Goal: Task Accomplishment & Management: Complete application form

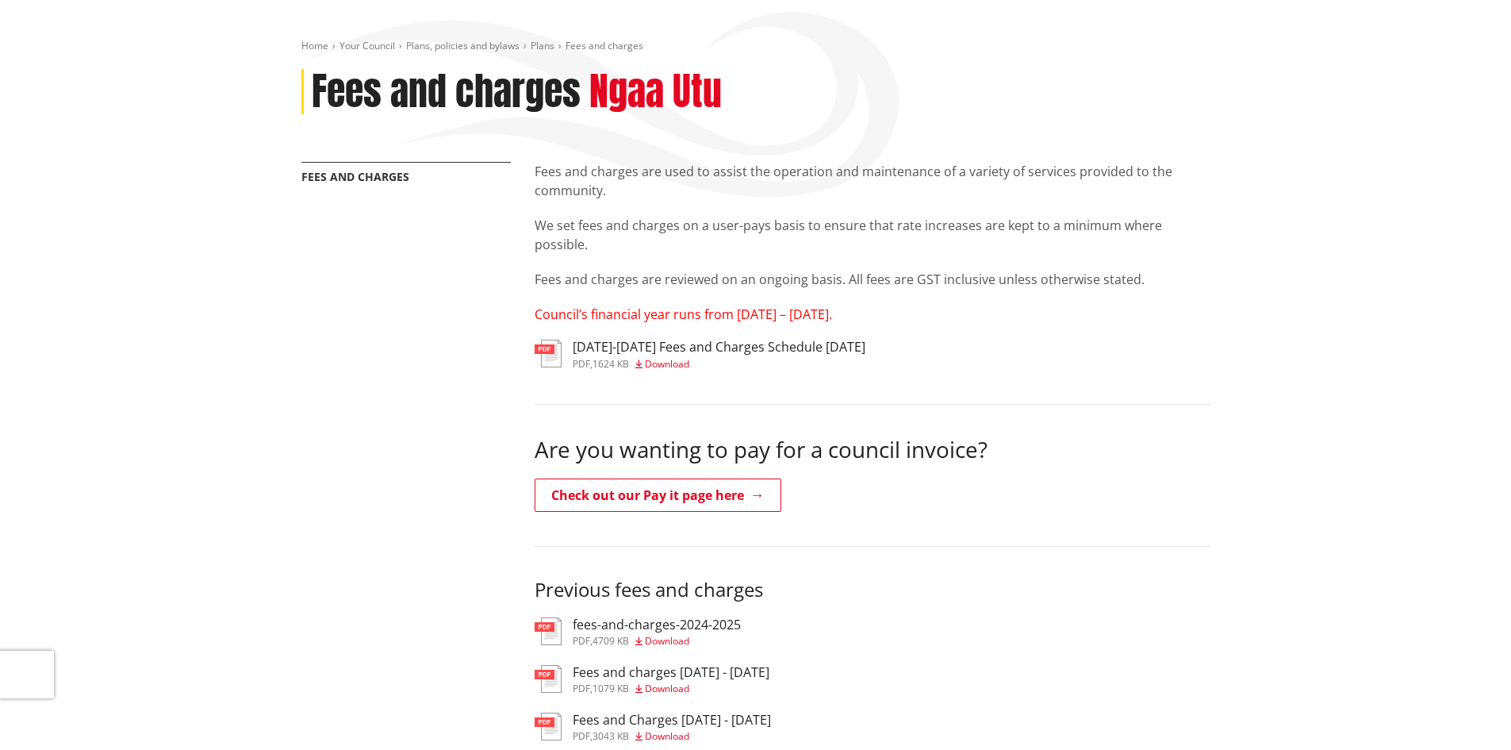
scroll to position [159, 0]
click at [703, 343] on h3 "2025-2027 Fees and Charges Schedule June 2025" at bounding box center [719, 347] width 293 height 15
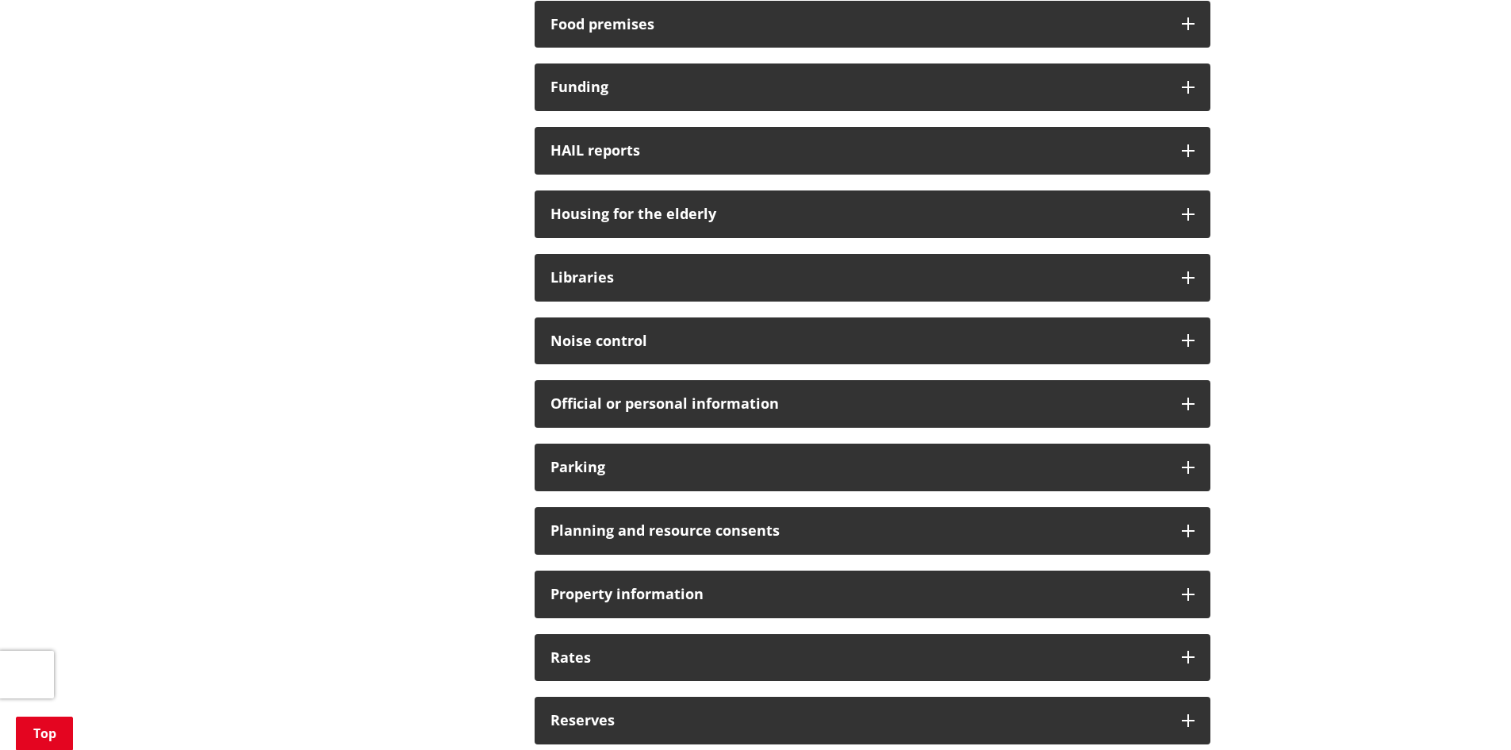
scroll to position [1111, 0]
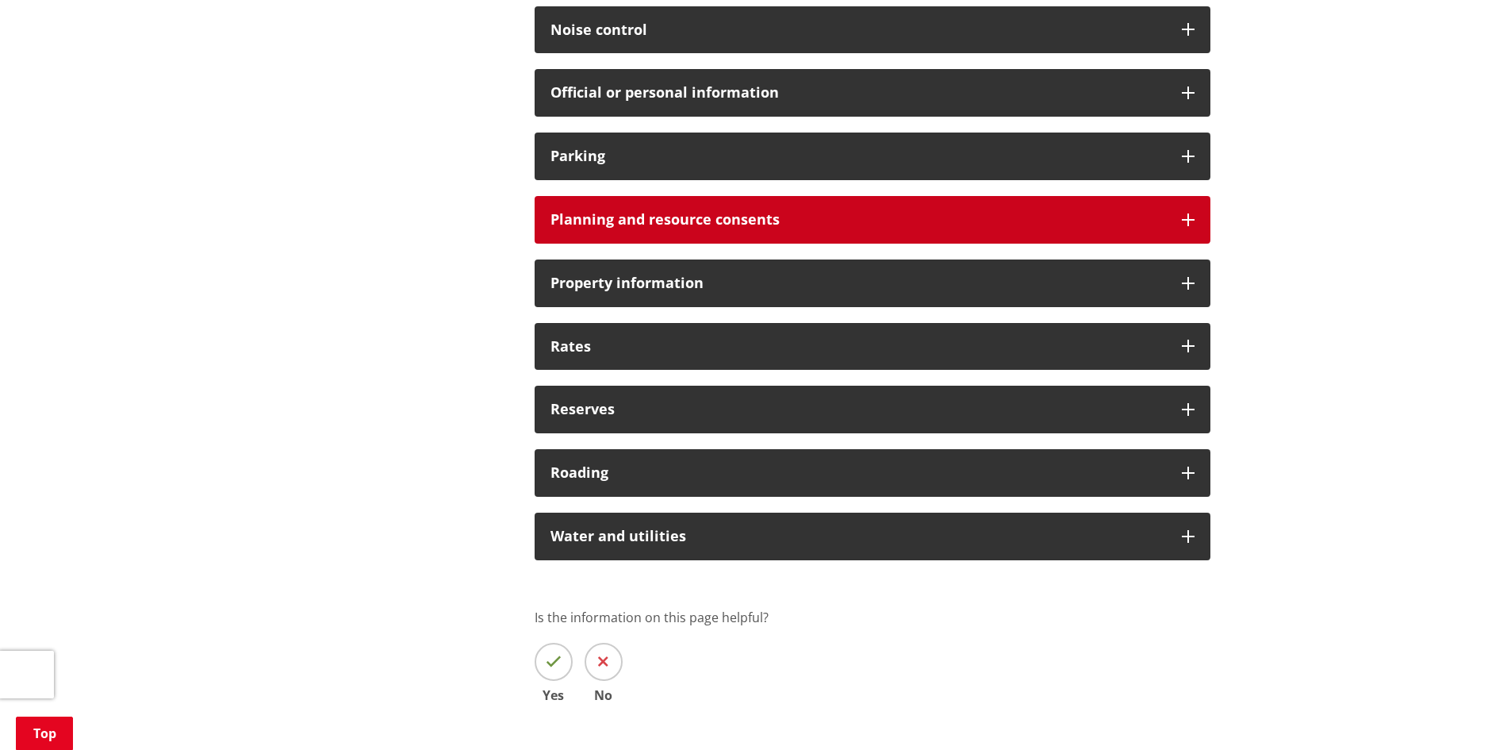
click at [664, 240] on div "Planning and resource consents" at bounding box center [873, 220] width 676 height 48
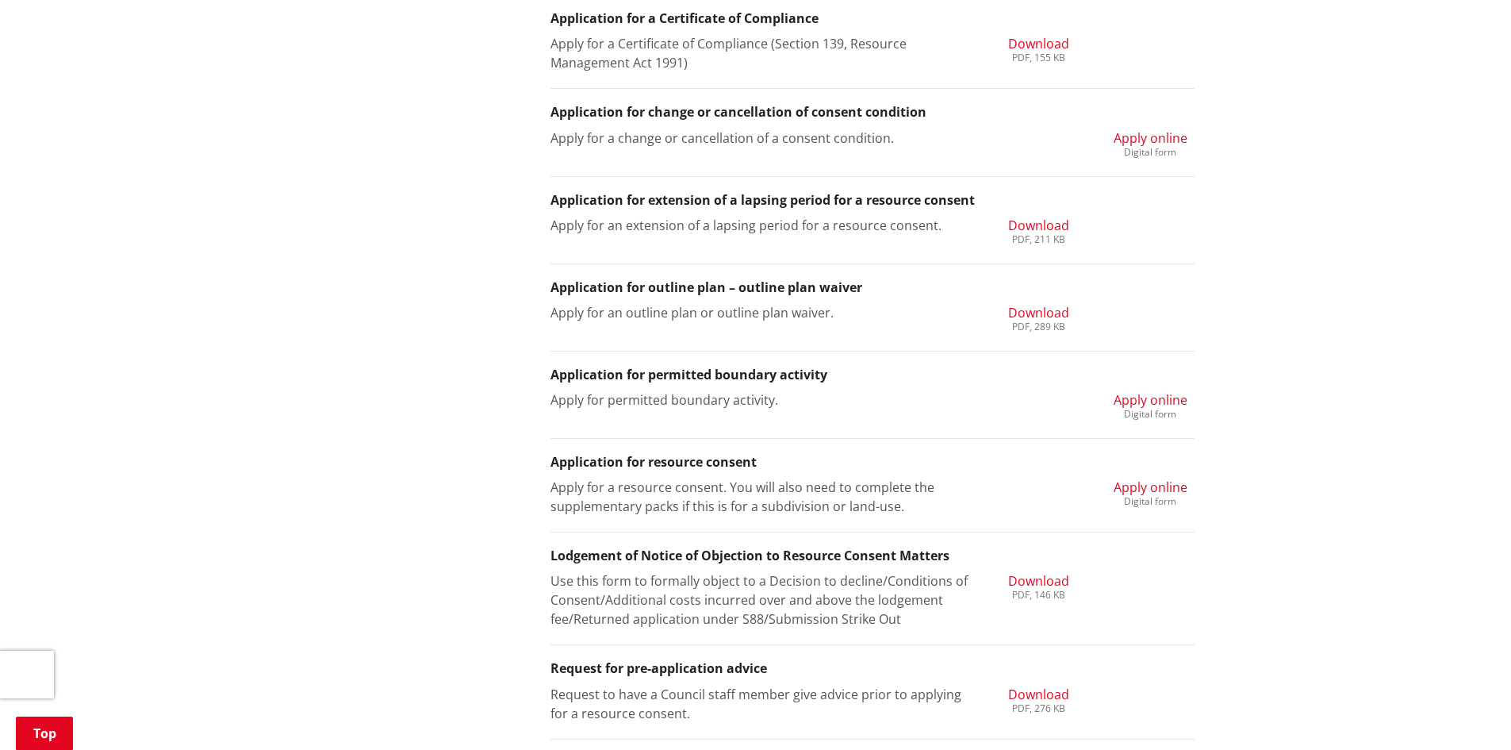
scroll to position [1586, 0]
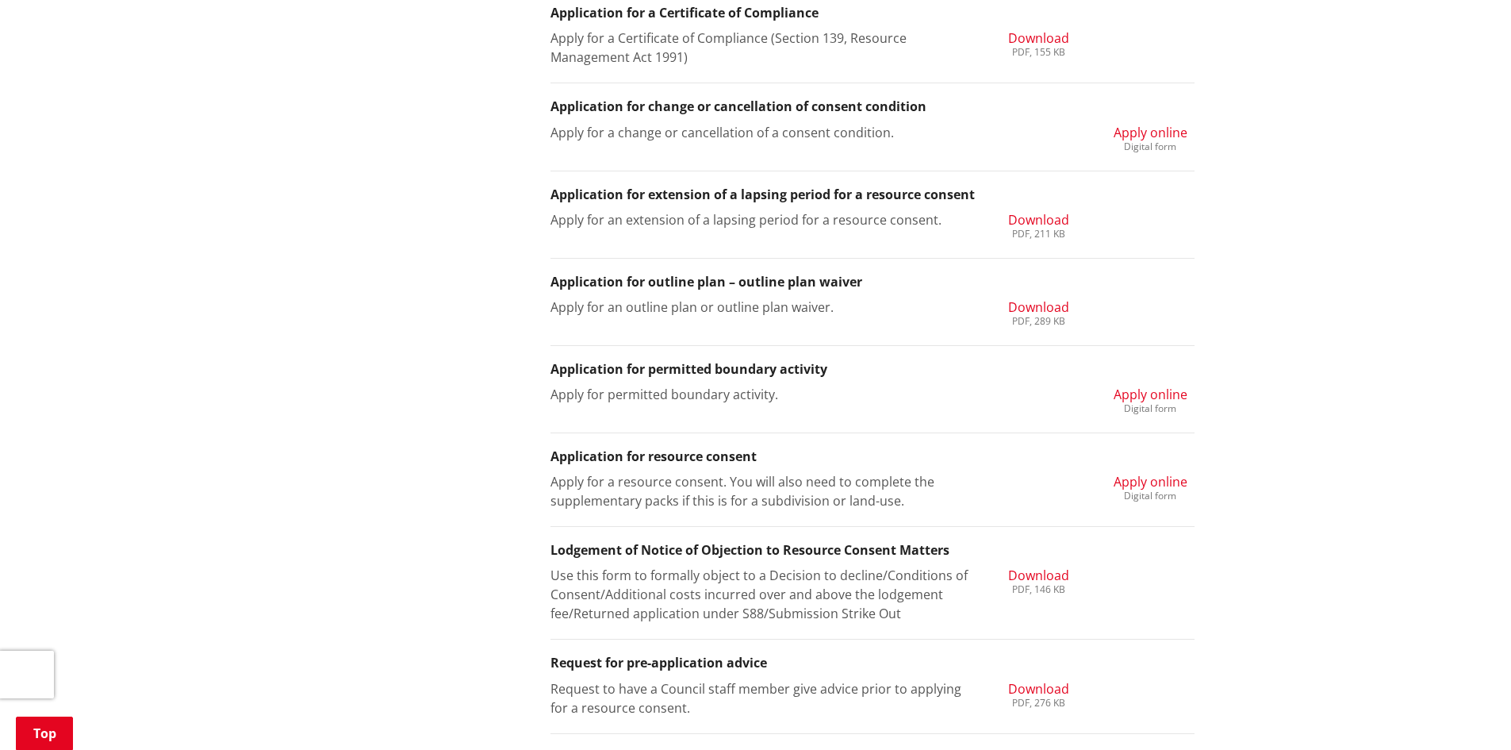
click at [713, 464] on h3 "Application for resource consent" at bounding box center [873, 456] width 644 height 15
click at [713, 456] on h3 "Application for resource consent" at bounding box center [873, 456] width 644 height 15
click at [1156, 475] on span "Apply online" at bounding box center [1151, 481] width 74 height 17
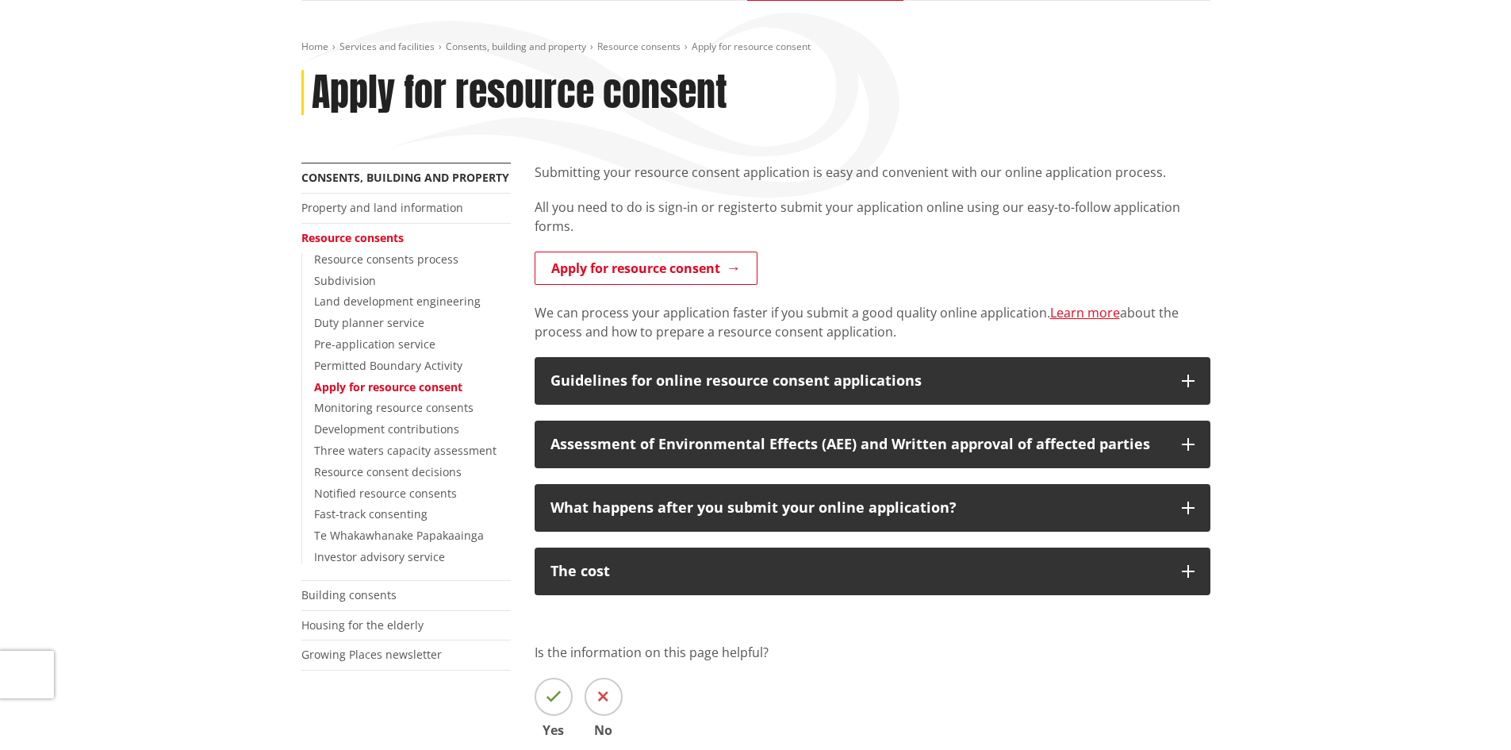
scroll to position [159, 0]
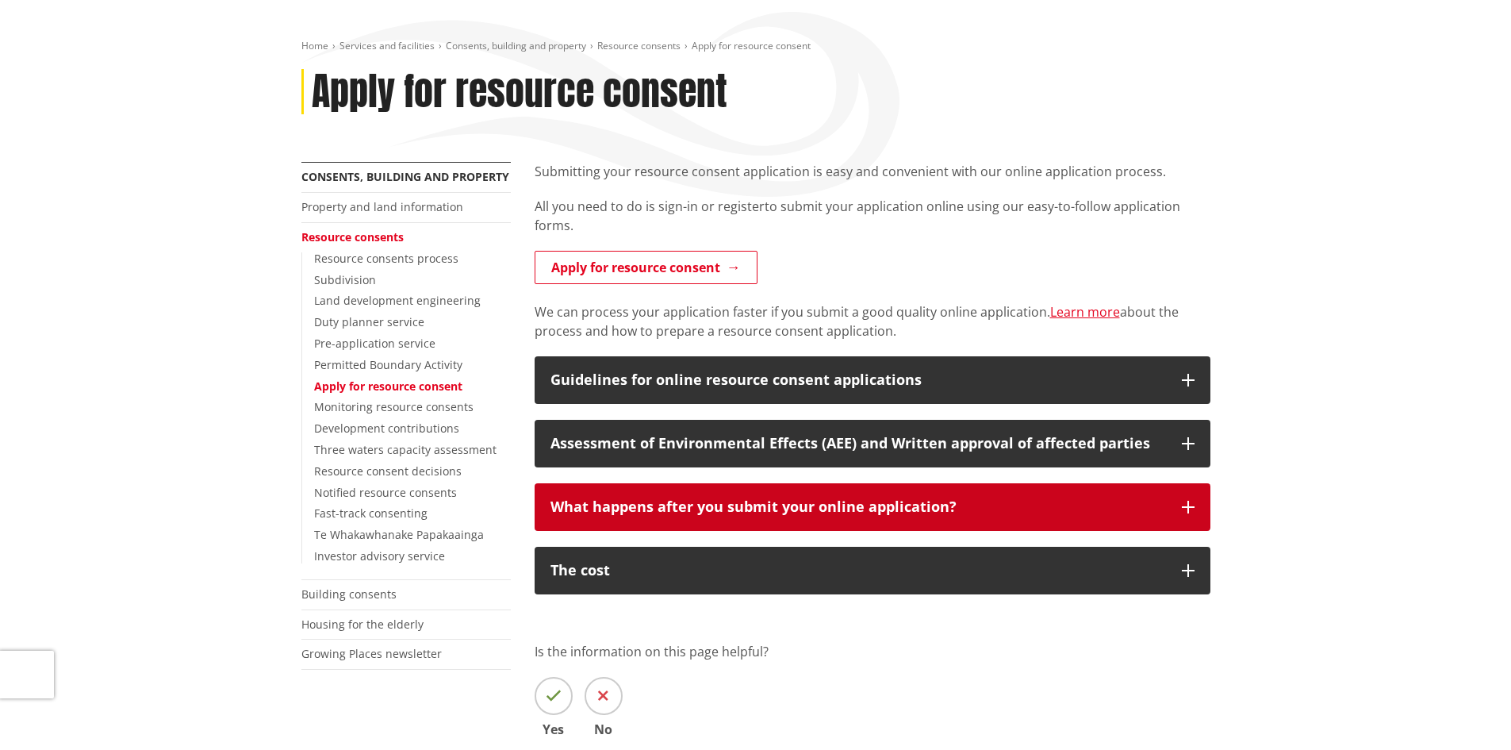
click at [1190, 518] on button "What happens after you submit your online application?" at bounding box center [873, 507] width 676 height 48
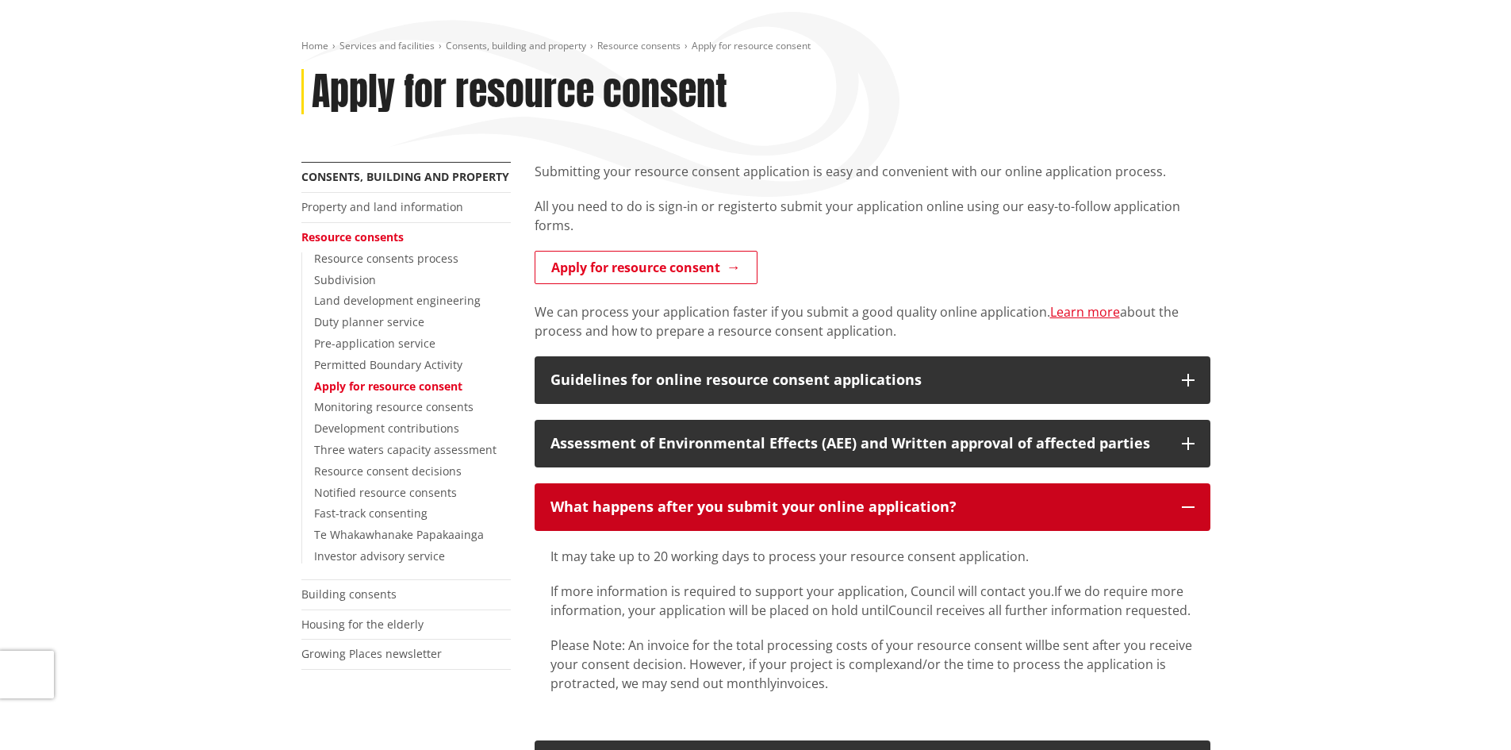
click at [1188, 515] on button "What happens after you submit your online application?" at bounding box center [873, 507] width 676 height 48
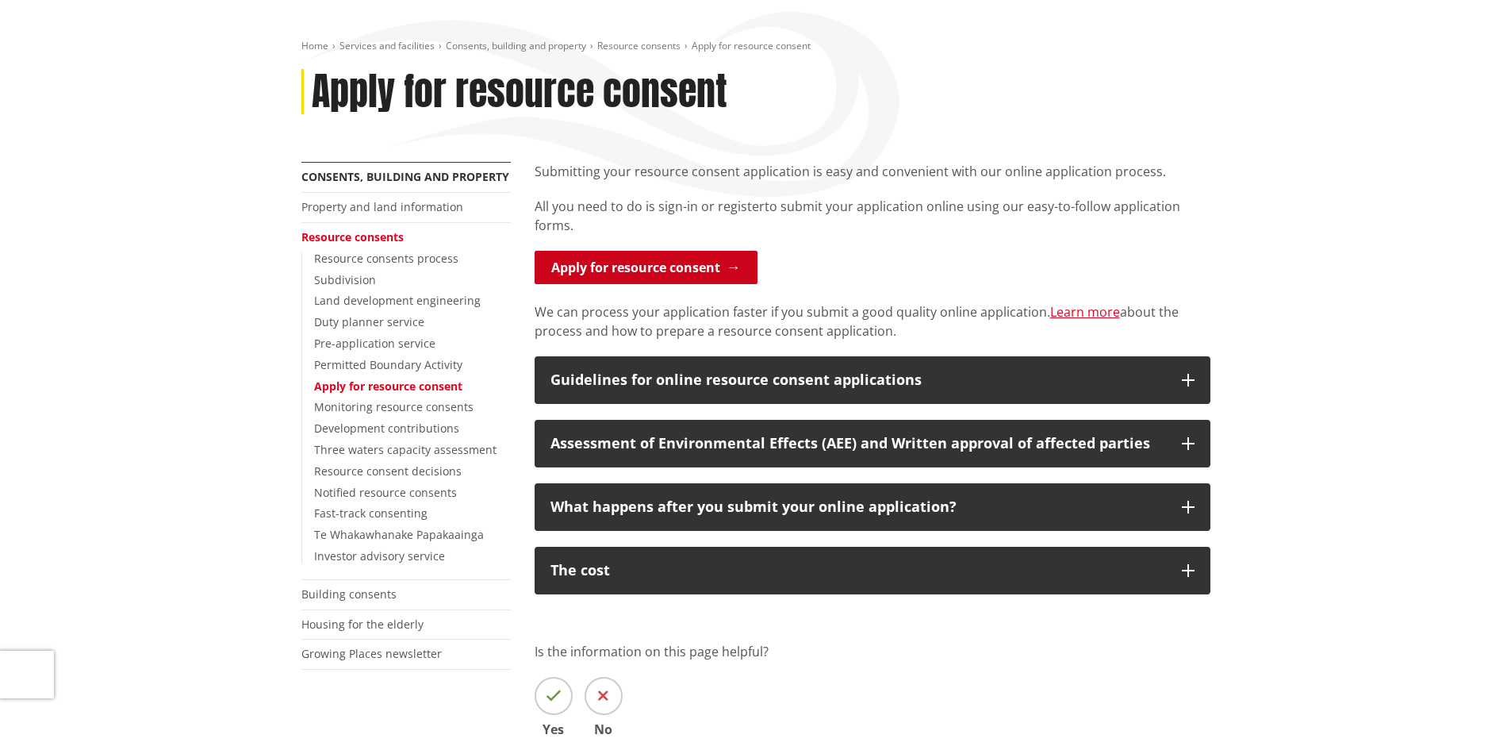
click at [712, 270] on link "Apply for resource consent" at bounding box center [646, 267] width 223 height 33
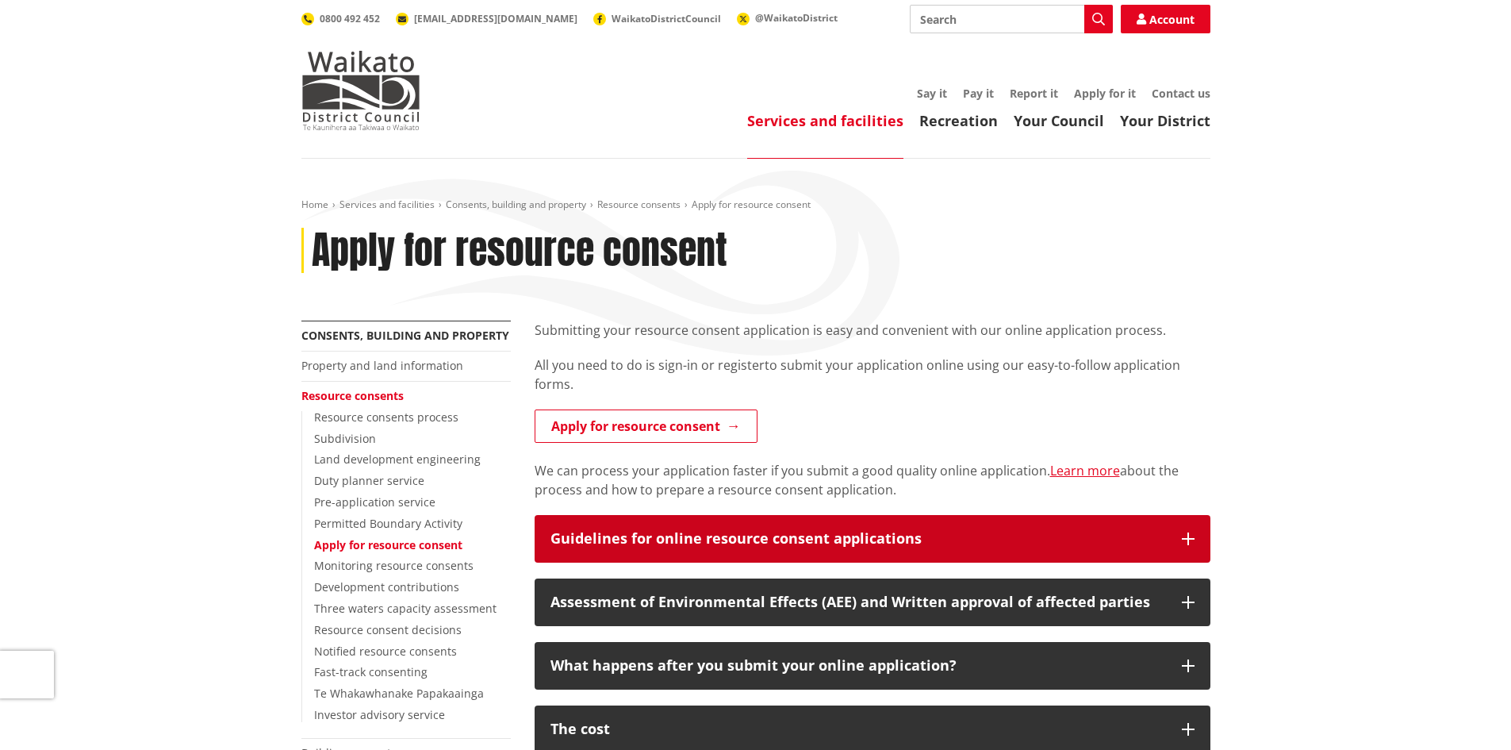
scroll to position [159, 0]
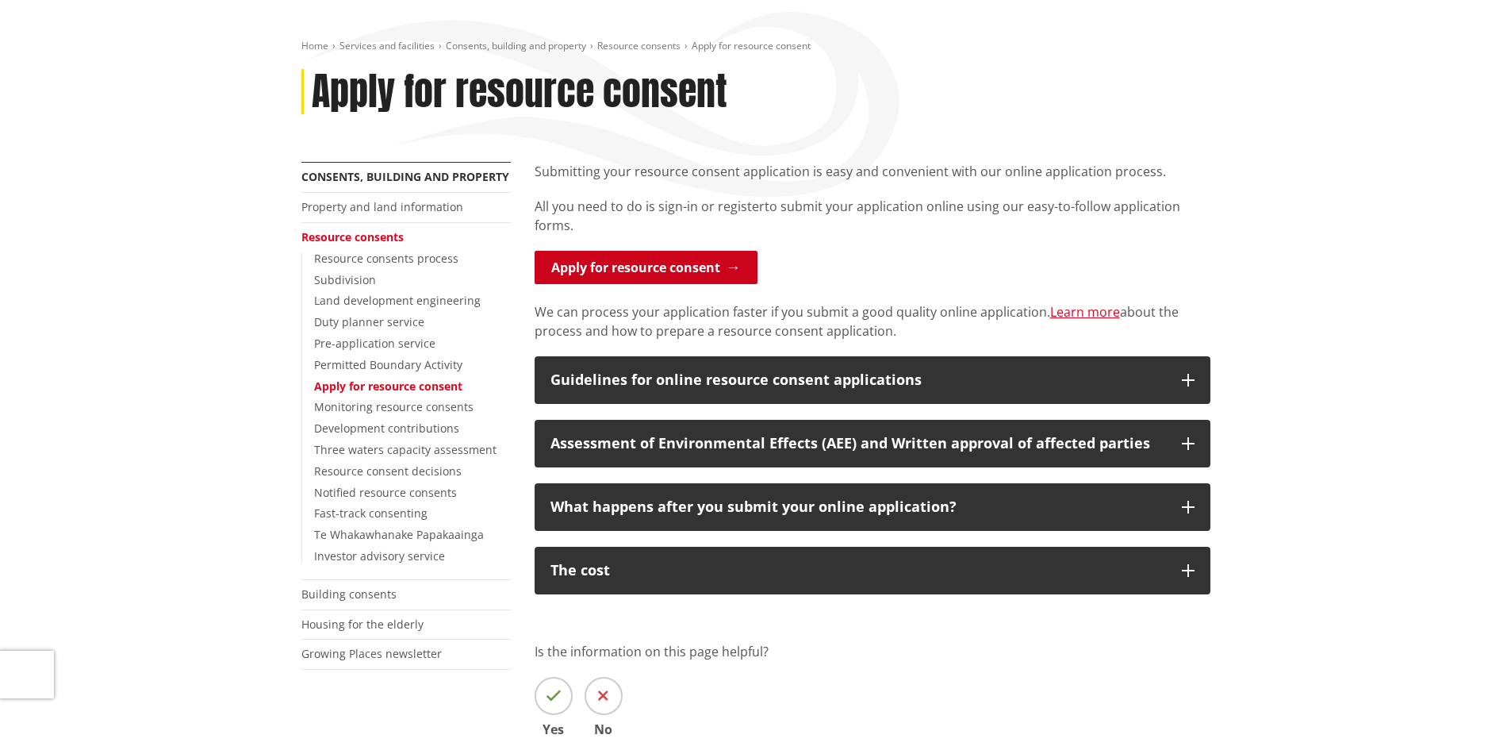
click at [673, 265] on link "Apply for resource consent" at bounding box center [646, 267] width 223 height 33
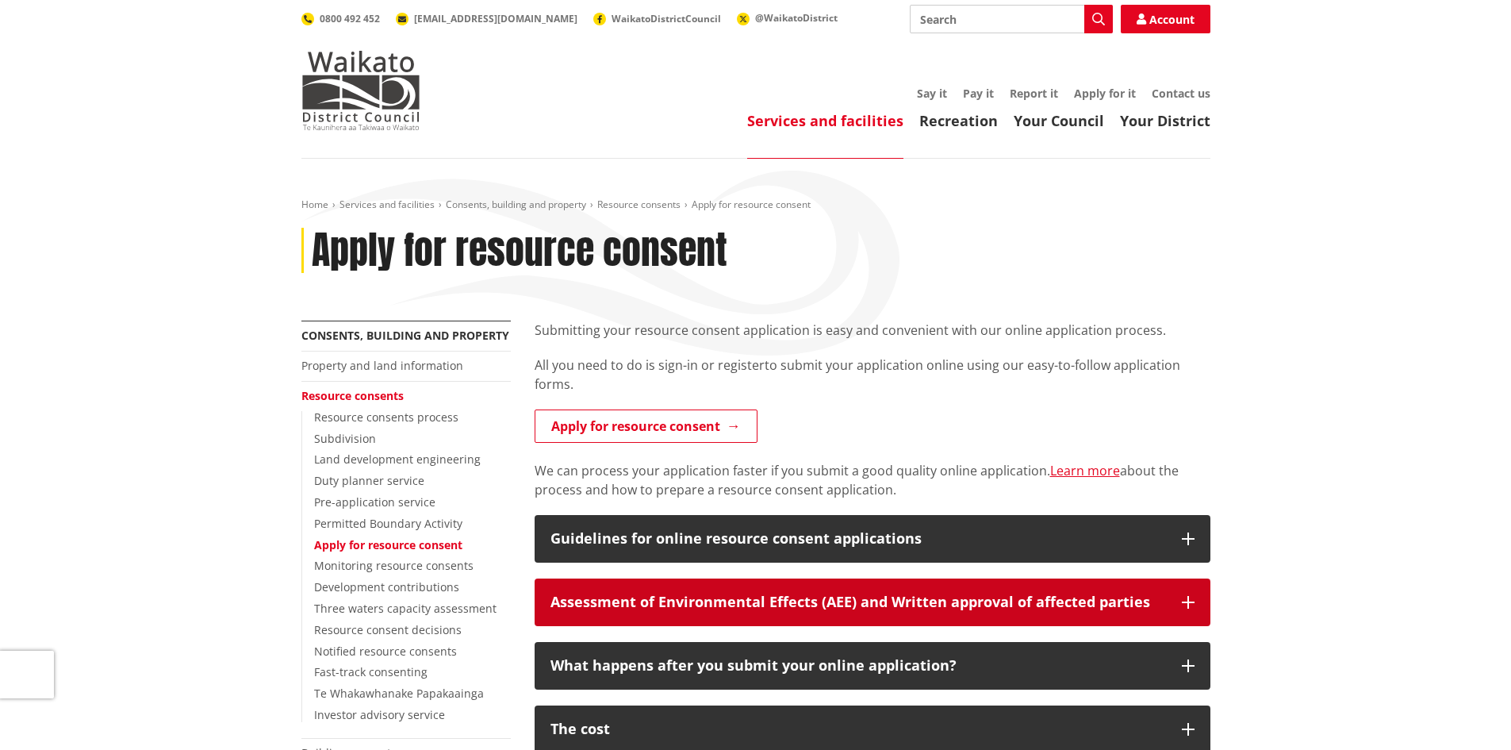
scroll to position [159, 0]
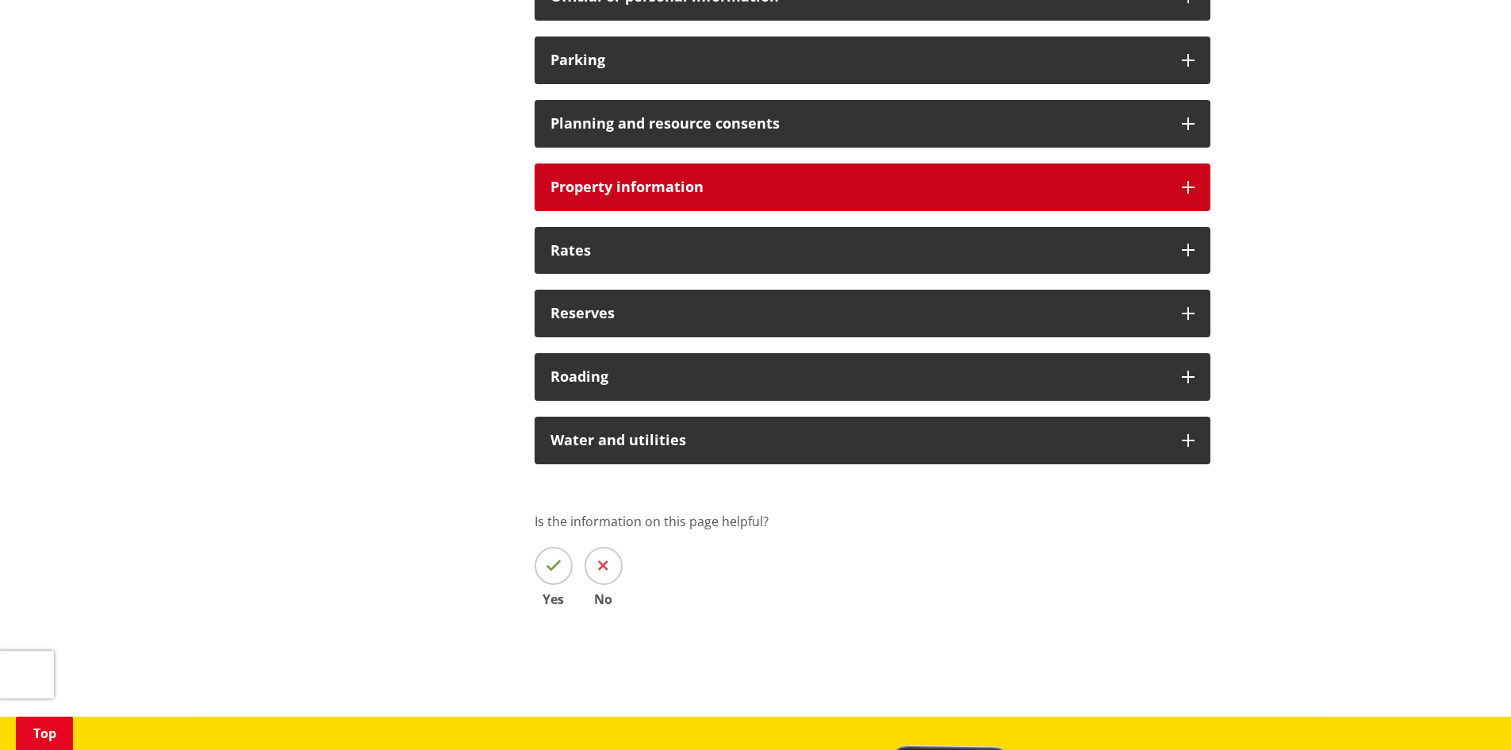
scroll to position [1190, 0]
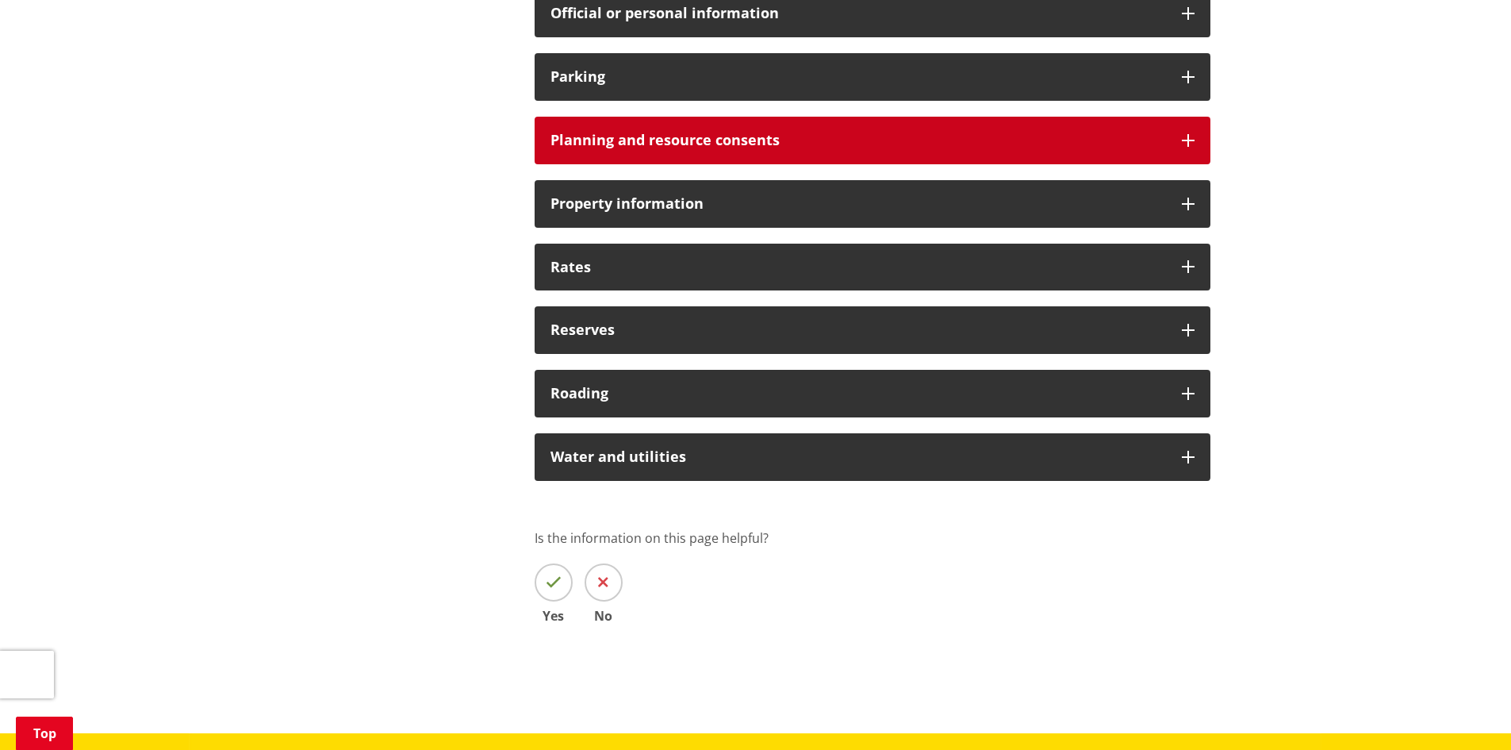
click at [695, 153] on div "Planning and resource consents" at bounding box center [873, 141] width 676 height 48
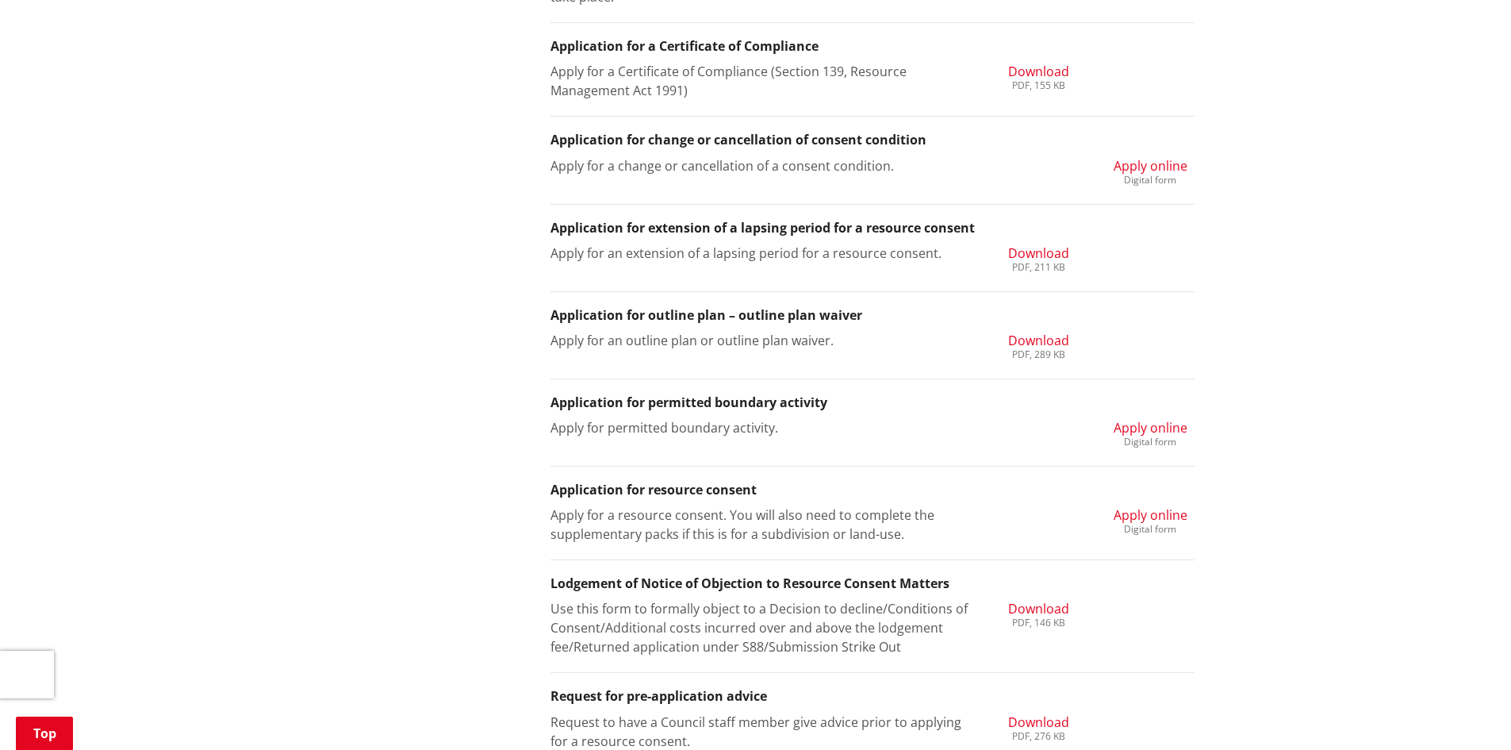
scroll to position [1586, 0]
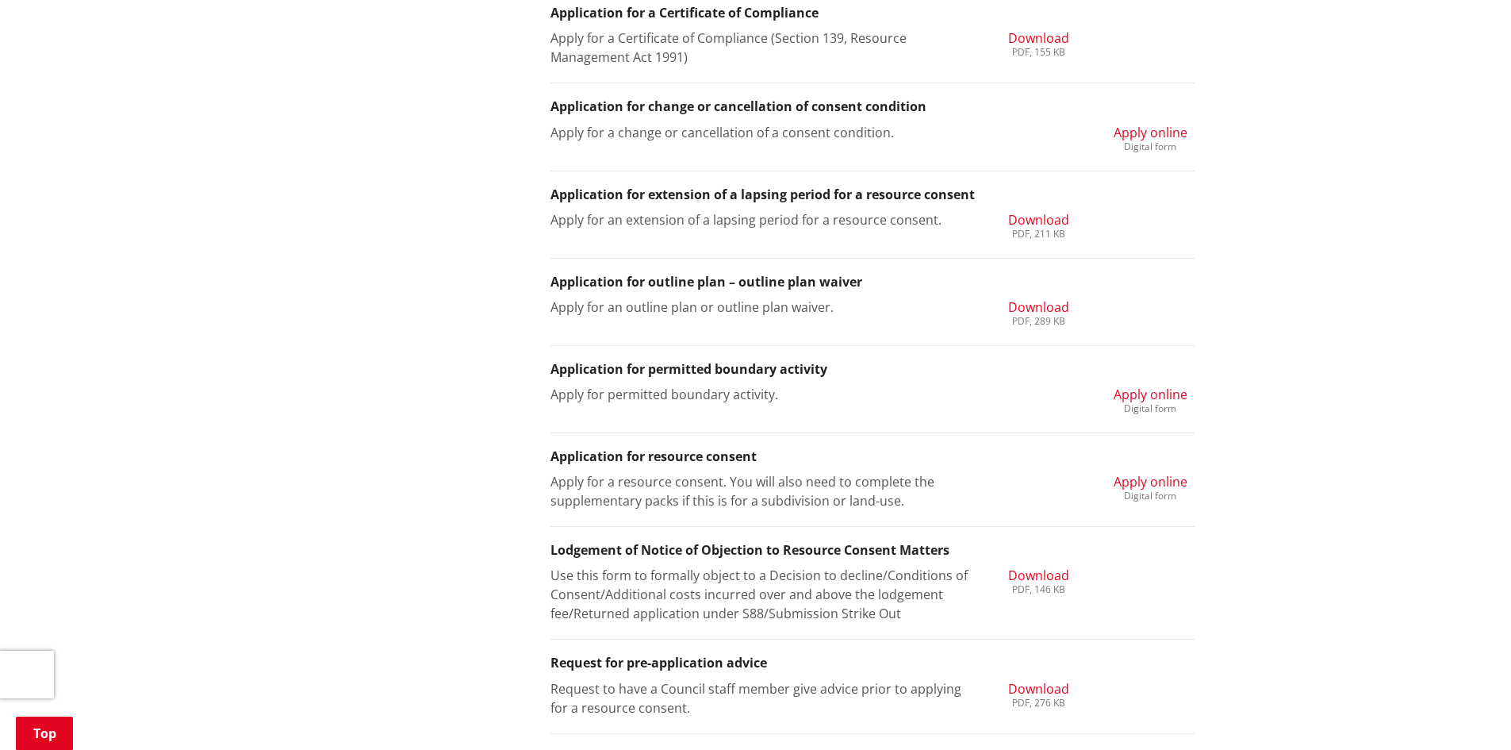
click at [1155, 492] on div "Digital form" at bounding box center [1151, 496] width 74 height 10
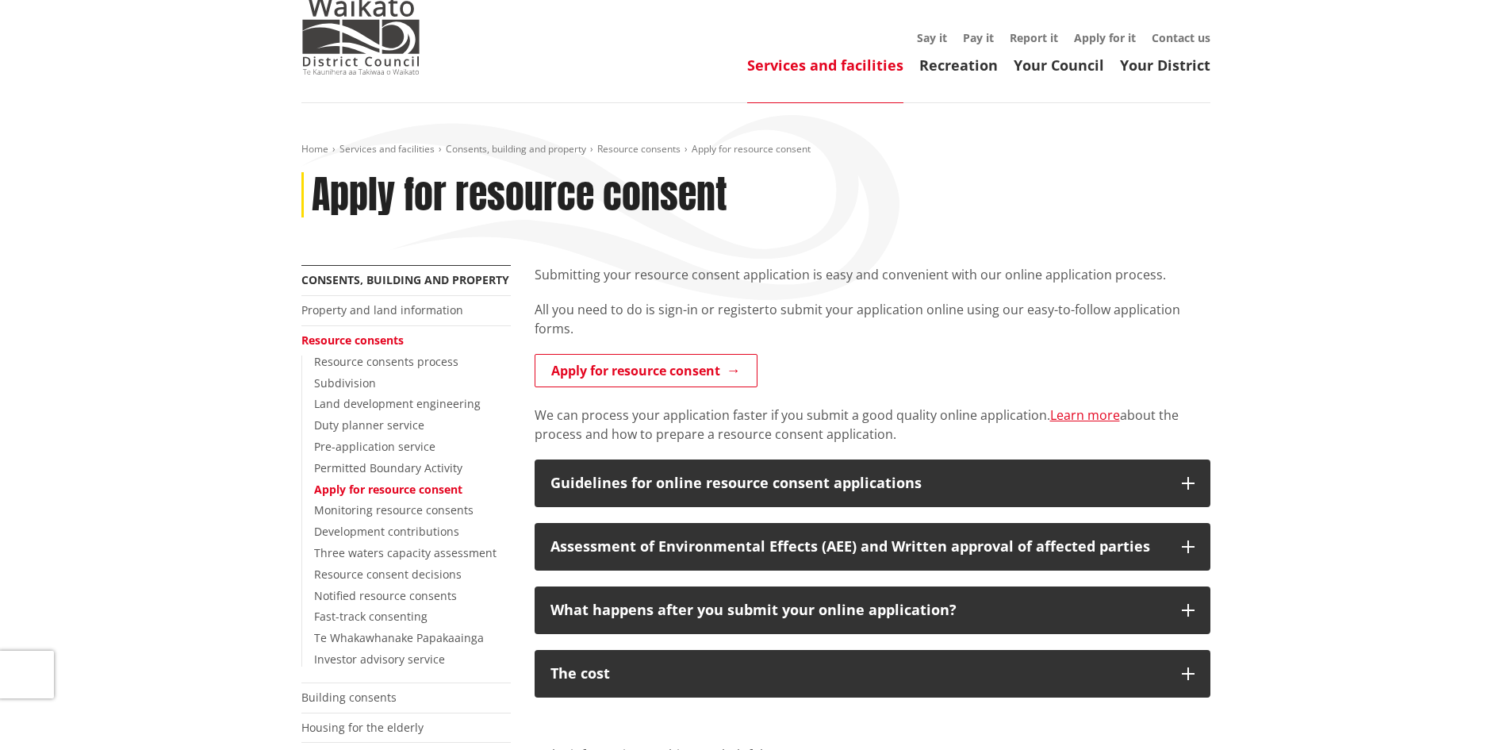
scroll to position [79, 0]
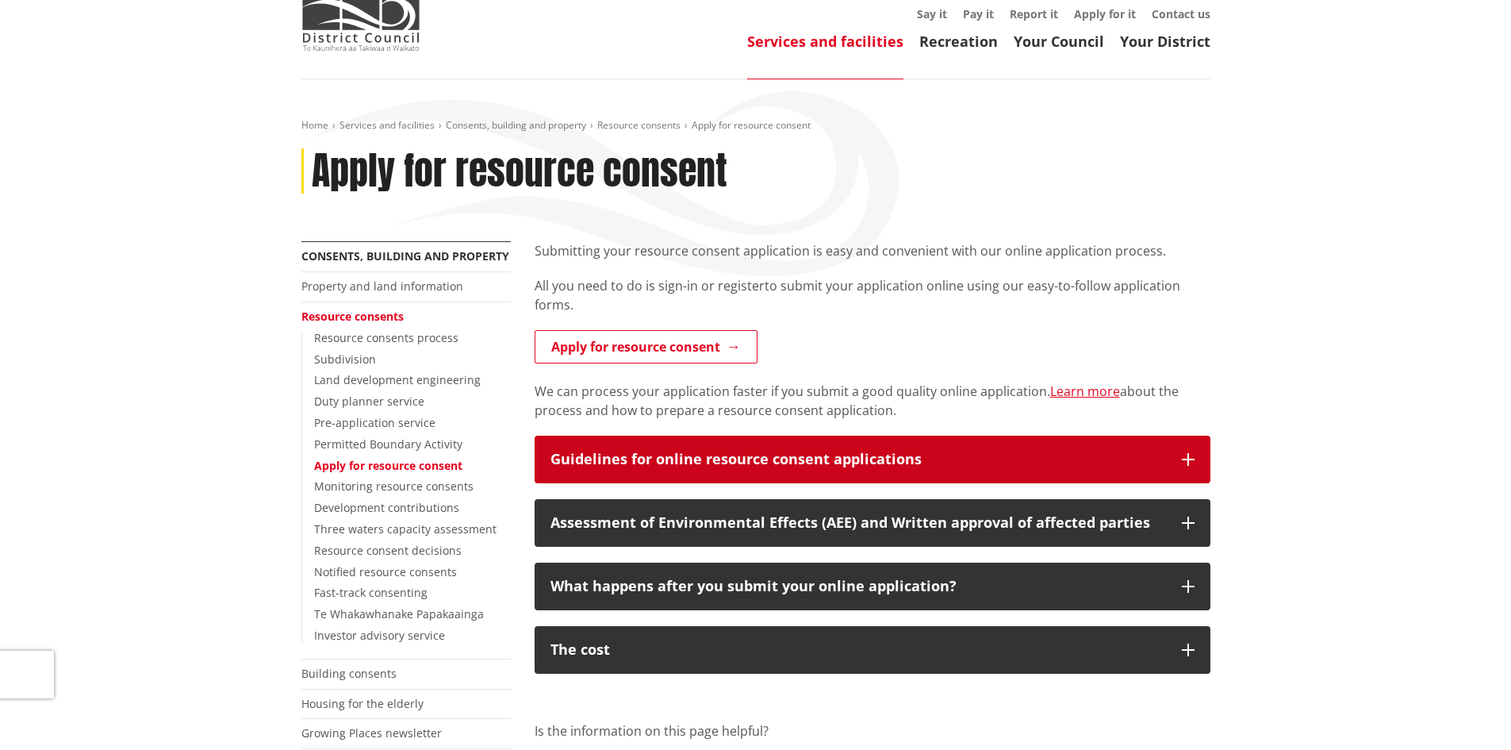
click at [1010, 463] on div "Guidelines for online resource consent applications" at bounding box center [859, 459] width 616 height 16
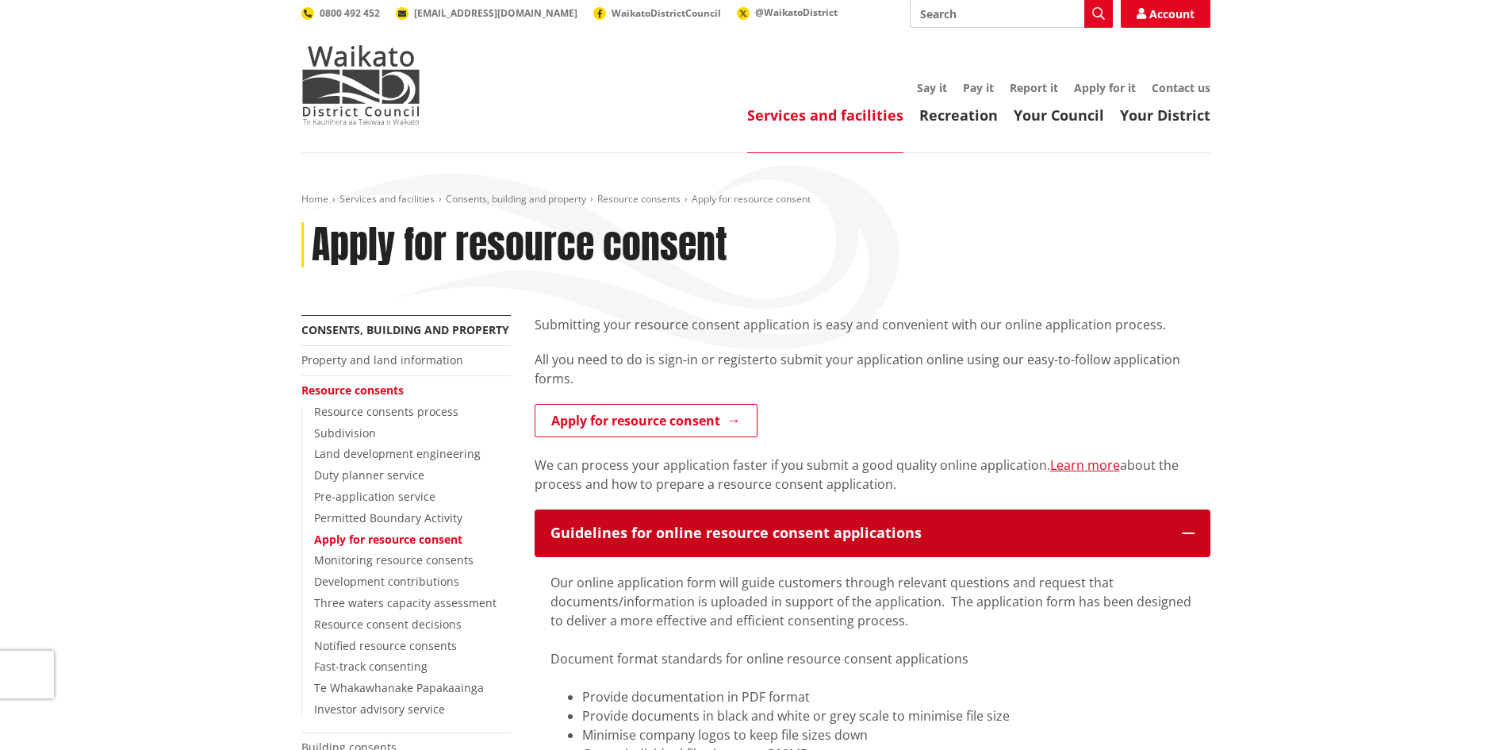
scroll to position [0, 0]
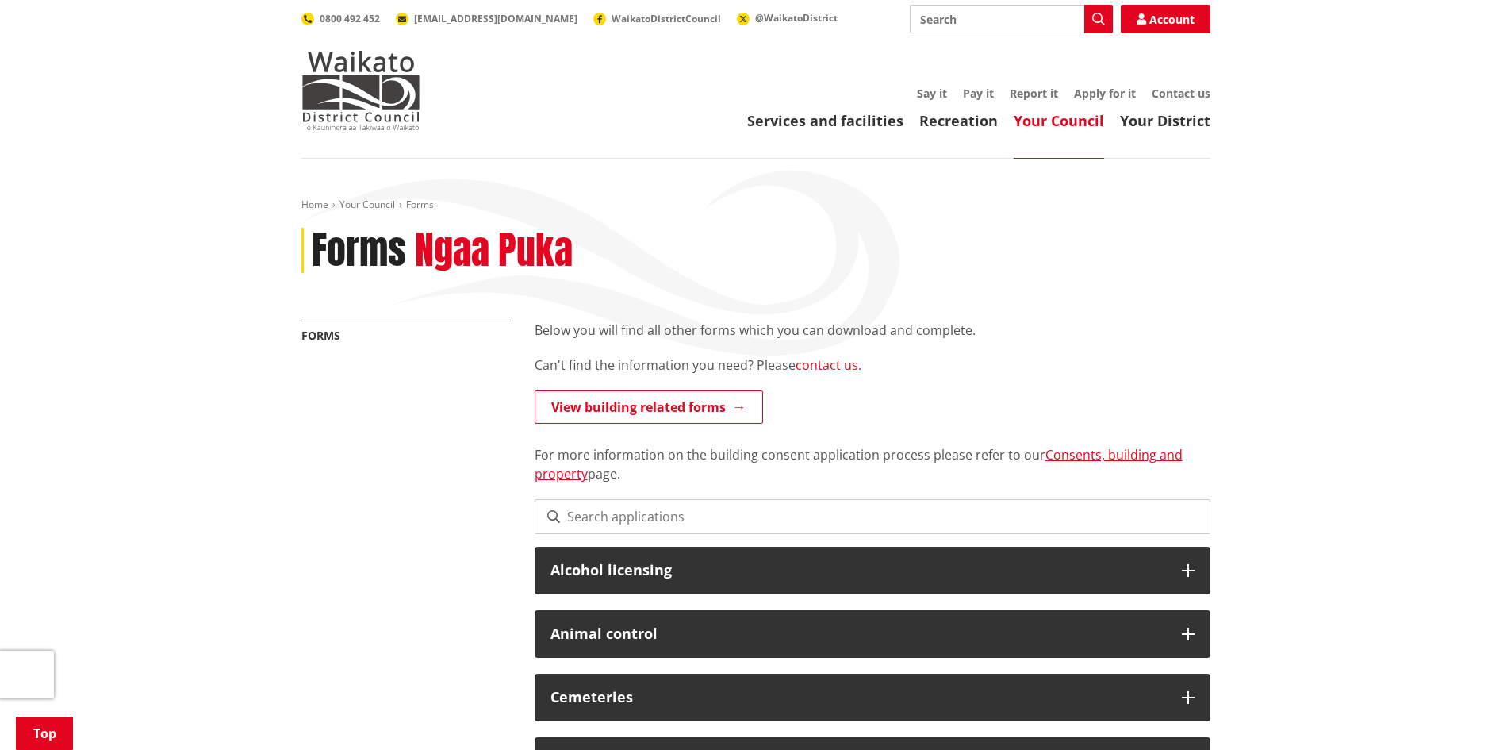
scroll to position [1586, 0]
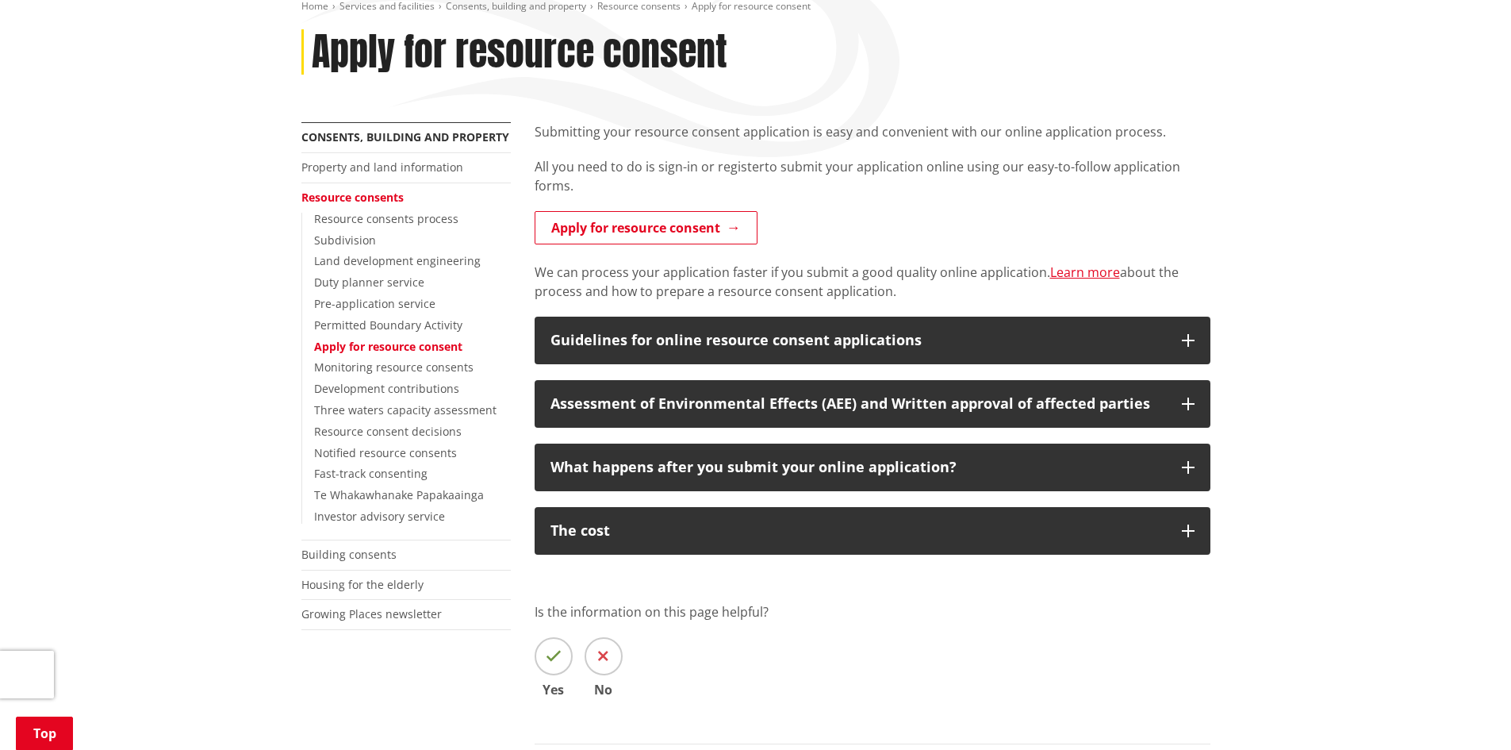
scroll to position [238, 0]
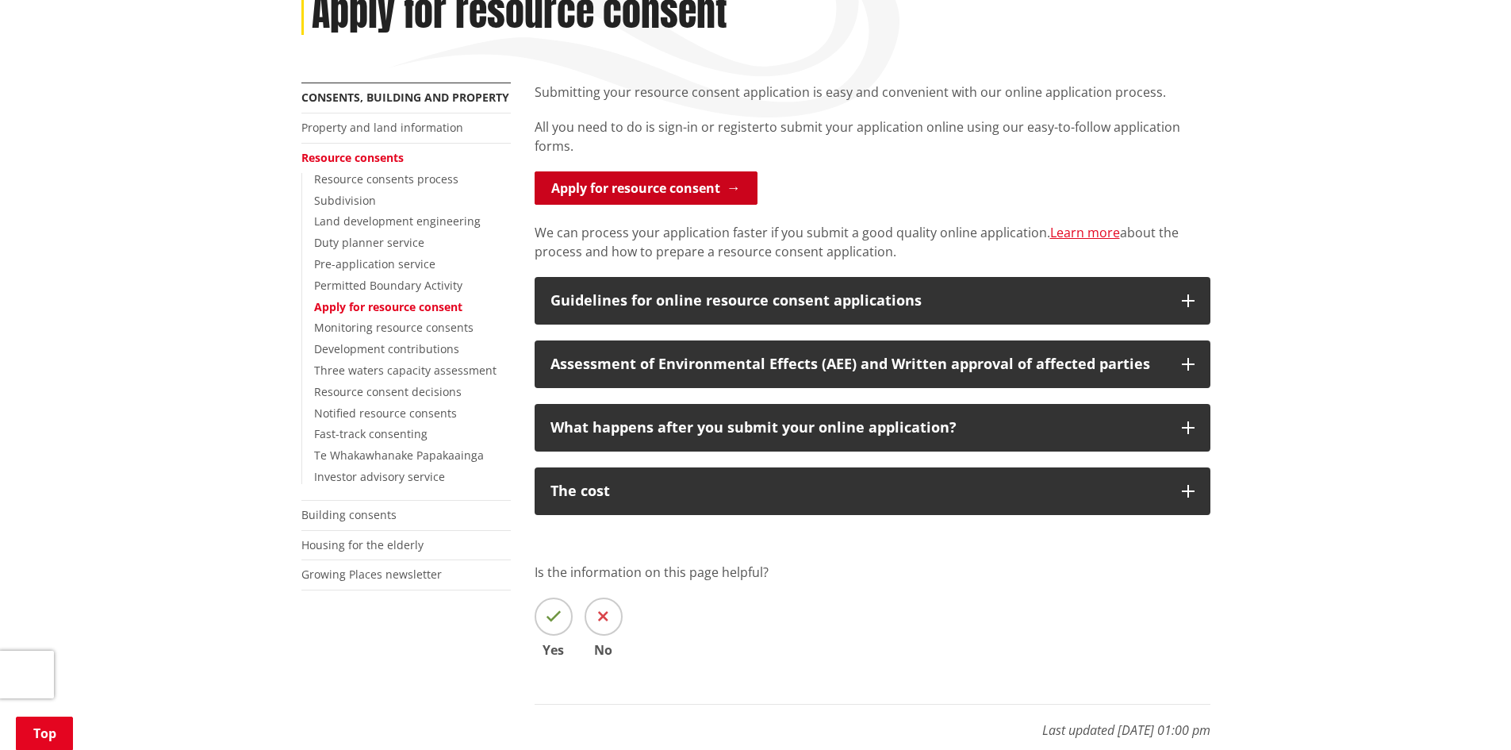
click at [691, 188] on link "Apply for resource consent" at bounding box center [646, 187] width 223 height 33
